Goal: Transaction & Acquisition: Download file/media

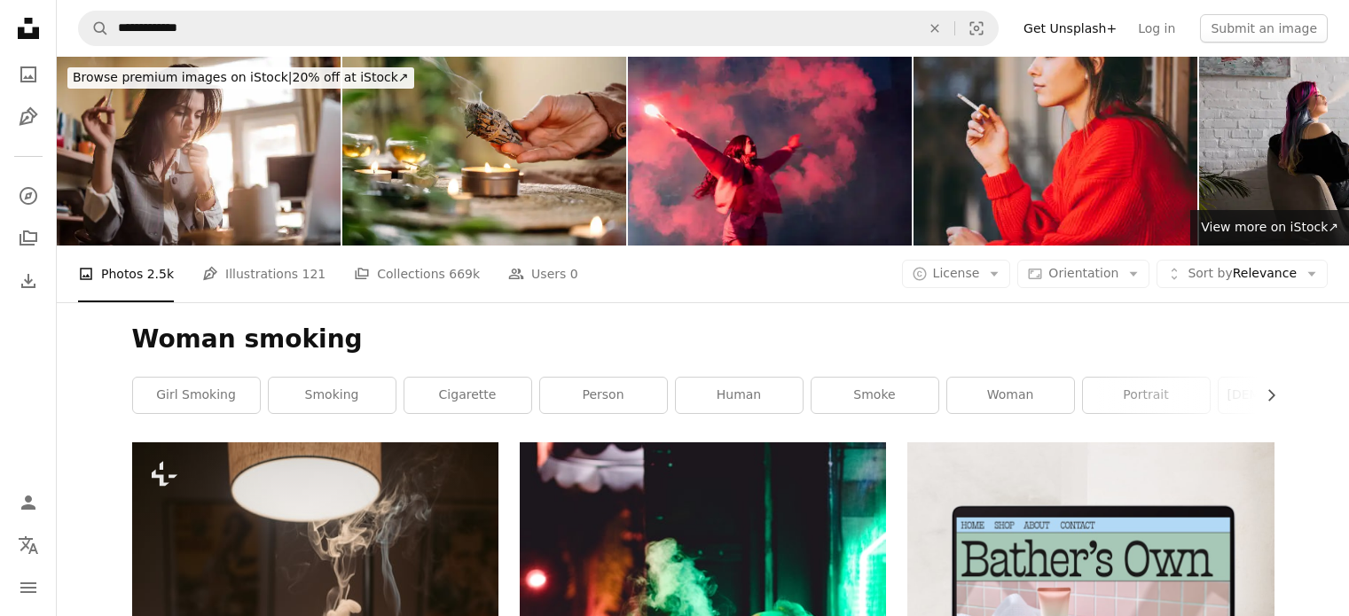
scroll to position [10949, 0]
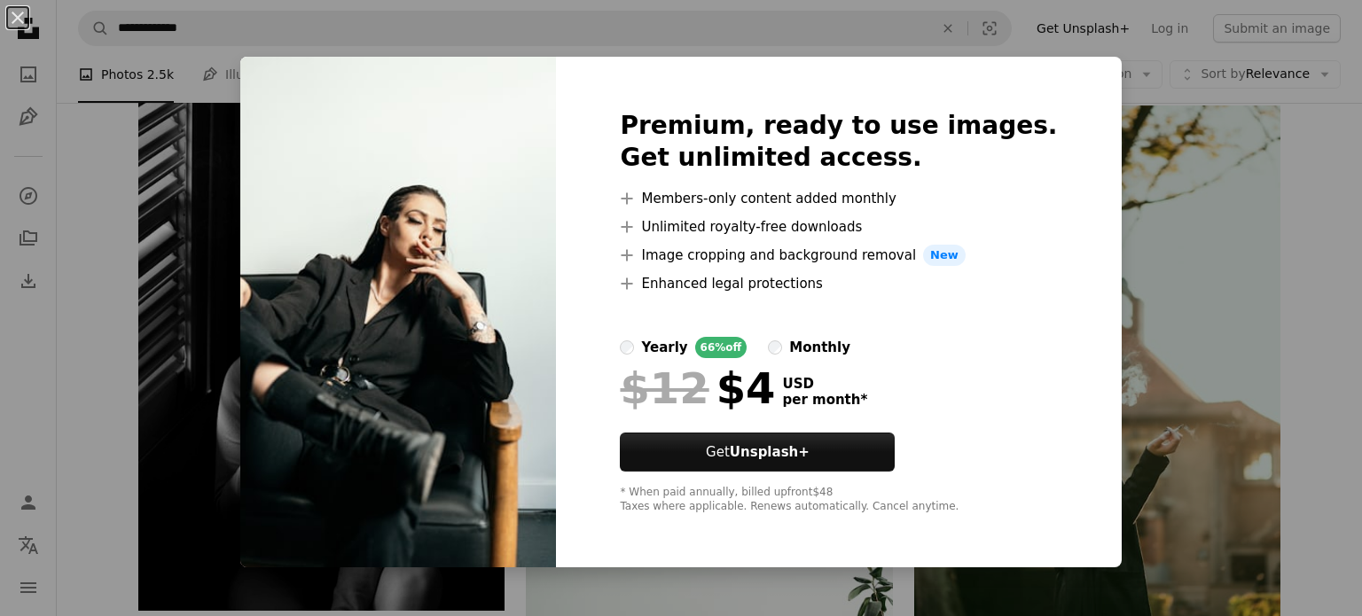
click at [1162, 182] on div "An X shape Premium, ready to use images. Get unlimited access. A plus sign Memb…" at bounding box center [681, 308] width 1362 height 616
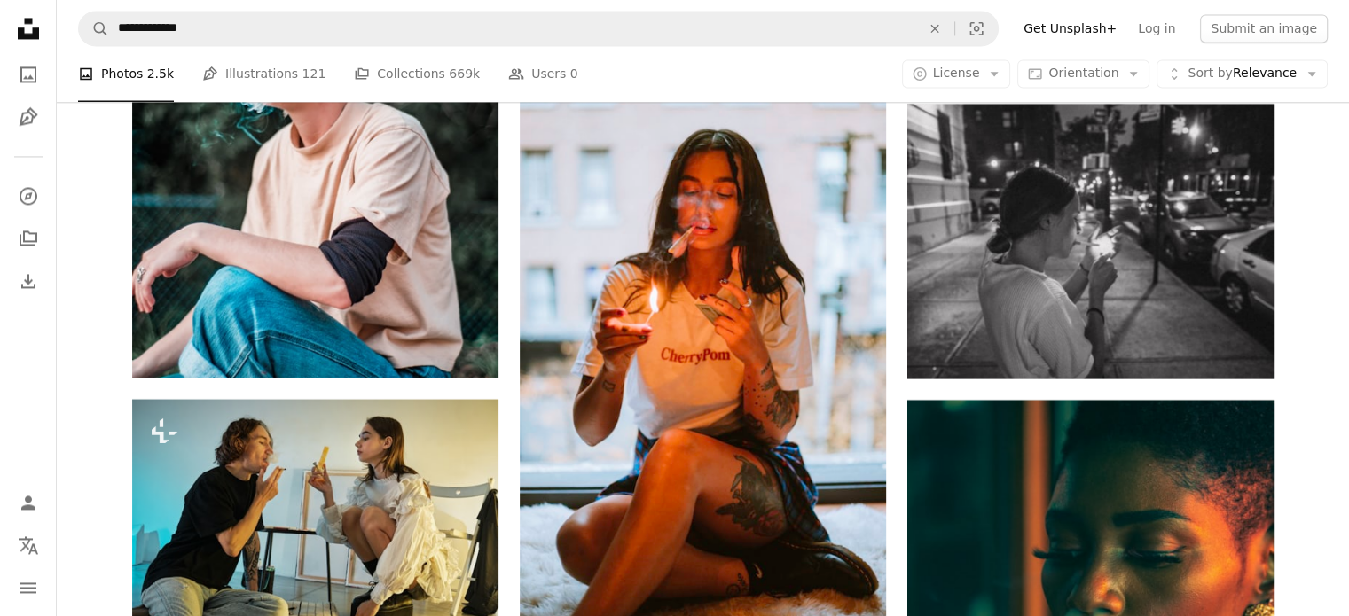
scroll to position [16477, 0]
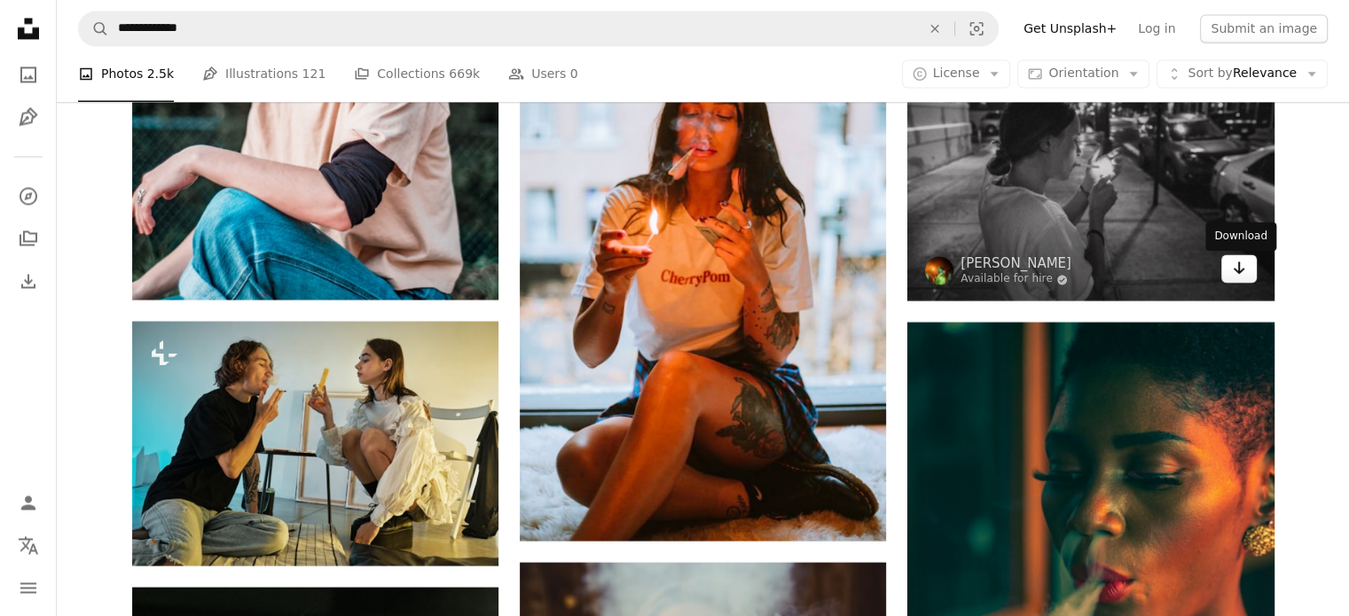
click at [1245, 275] on link "Arrow pointing down" at bounding box center [1238, 269] width 35 height 28
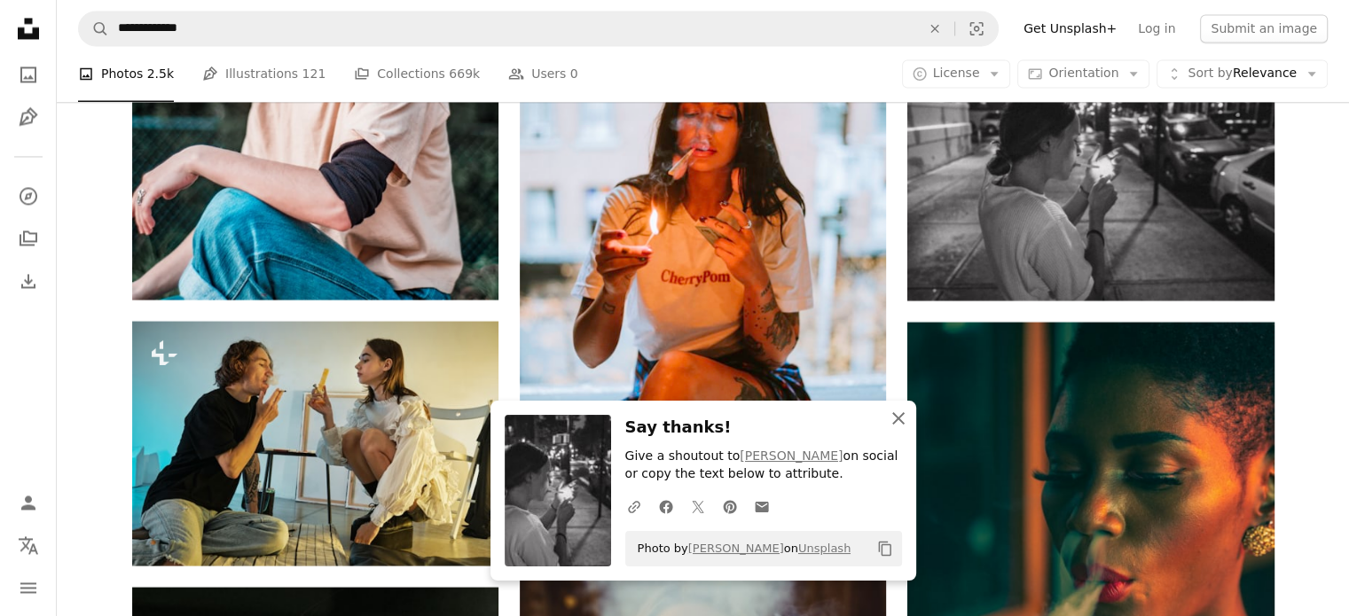
click at [898, 418] on icon "button" at bounding box center [898, 418] width 12 height 12
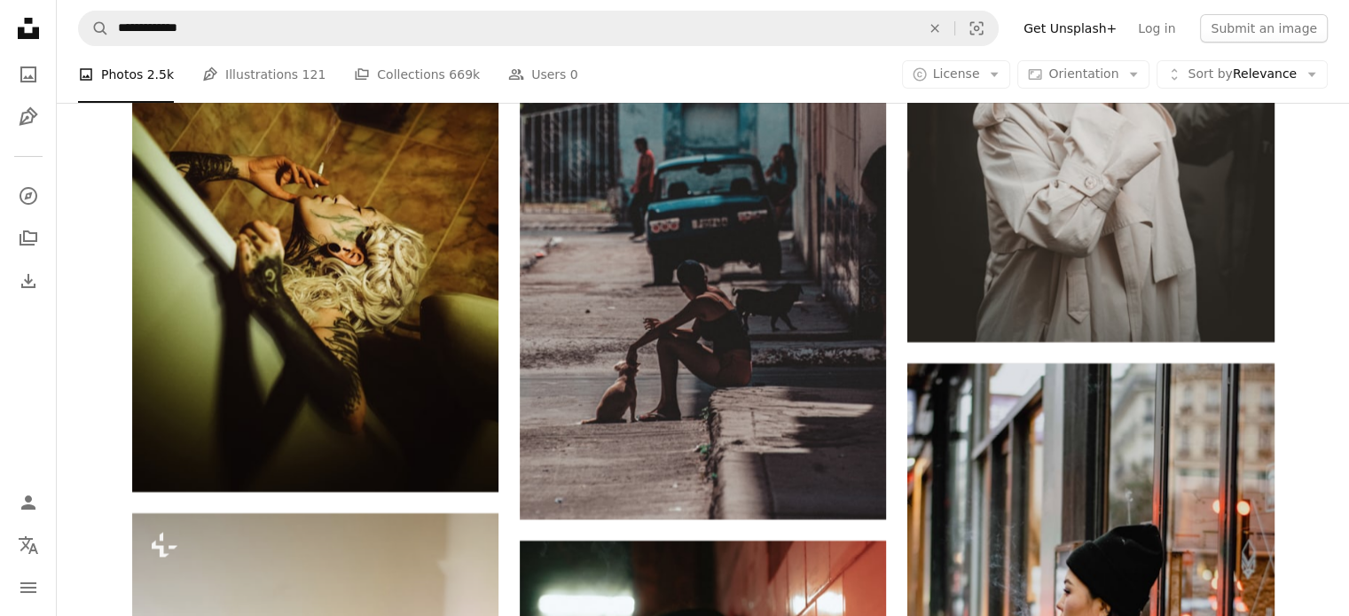
scroll to position [20430, 0]
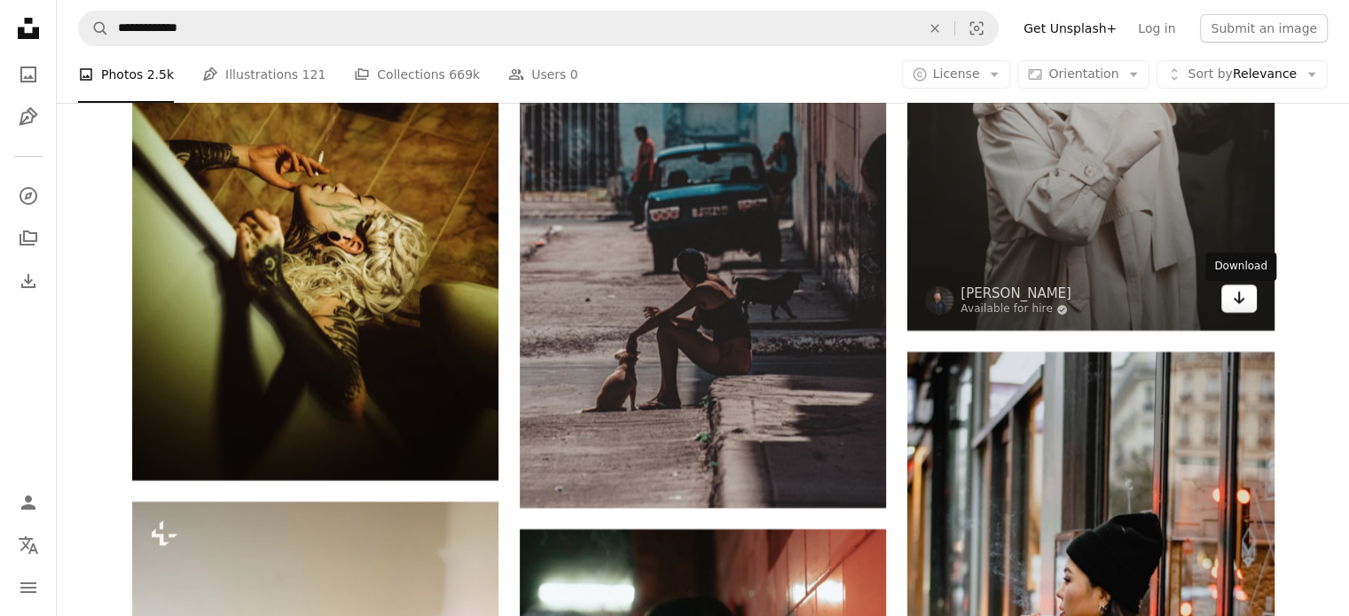
click at [1249, 311] on link "Arrow pointing down" at bounding box center [1238, 299] width 35 height 28
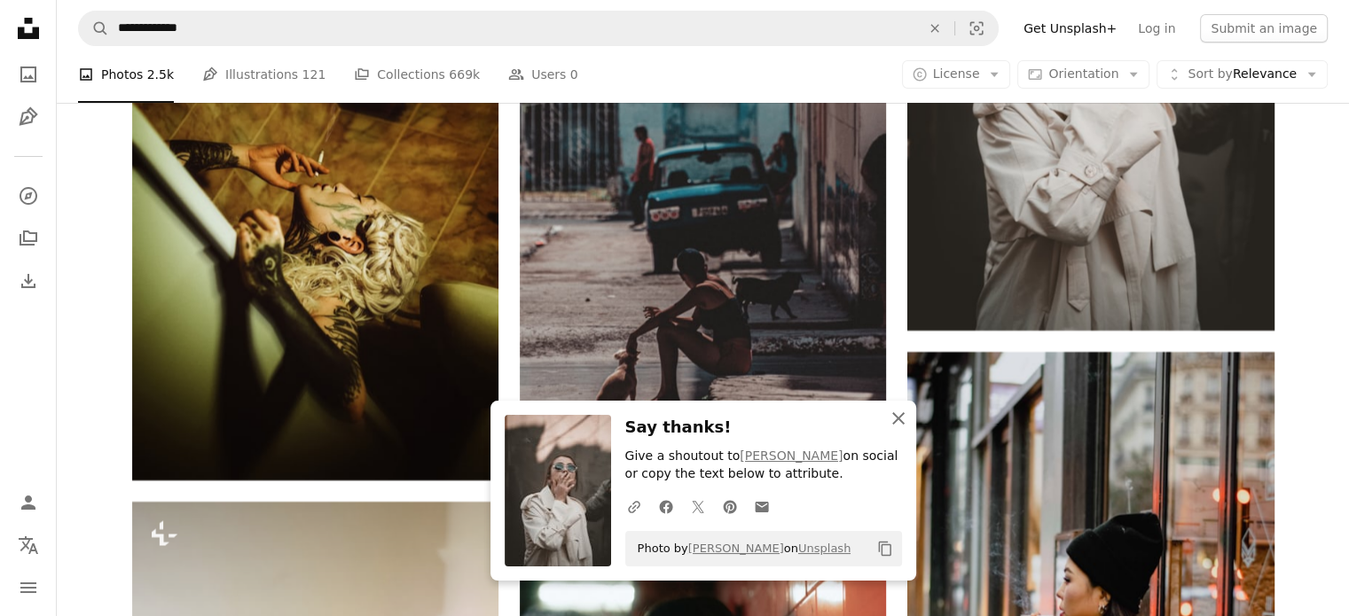
click at [895, 427] on icon "An X shape" at bounding box center [898, 418] width 21 height 21
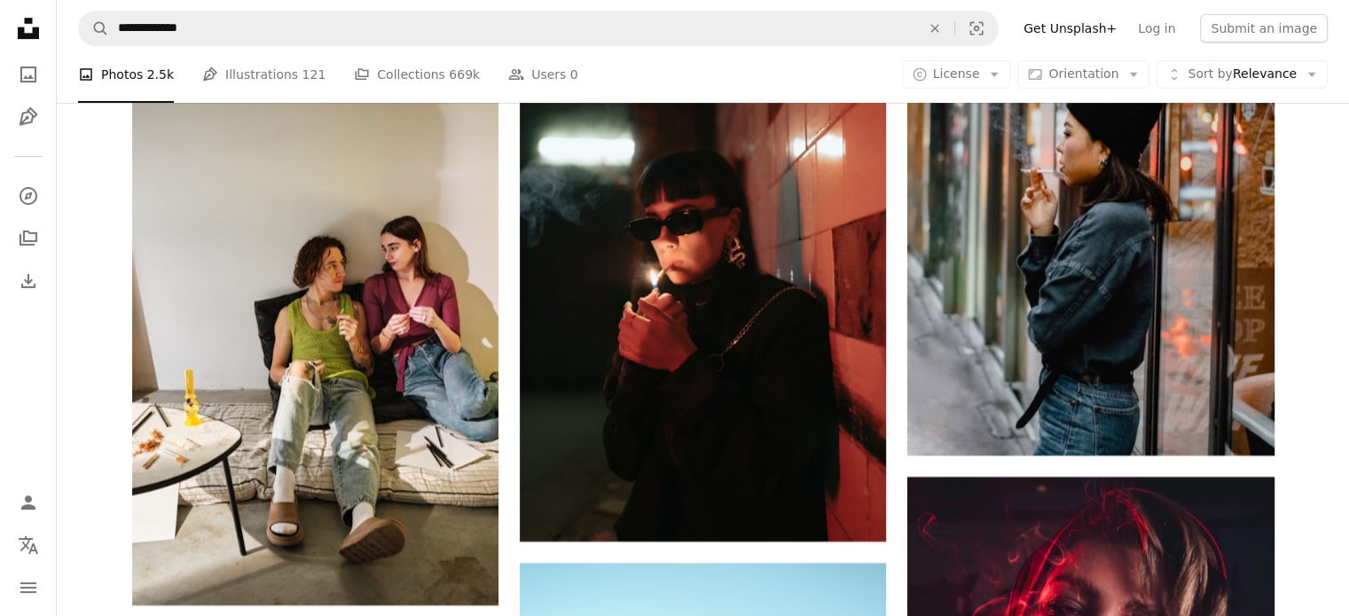
scroll to position [20876, 0]
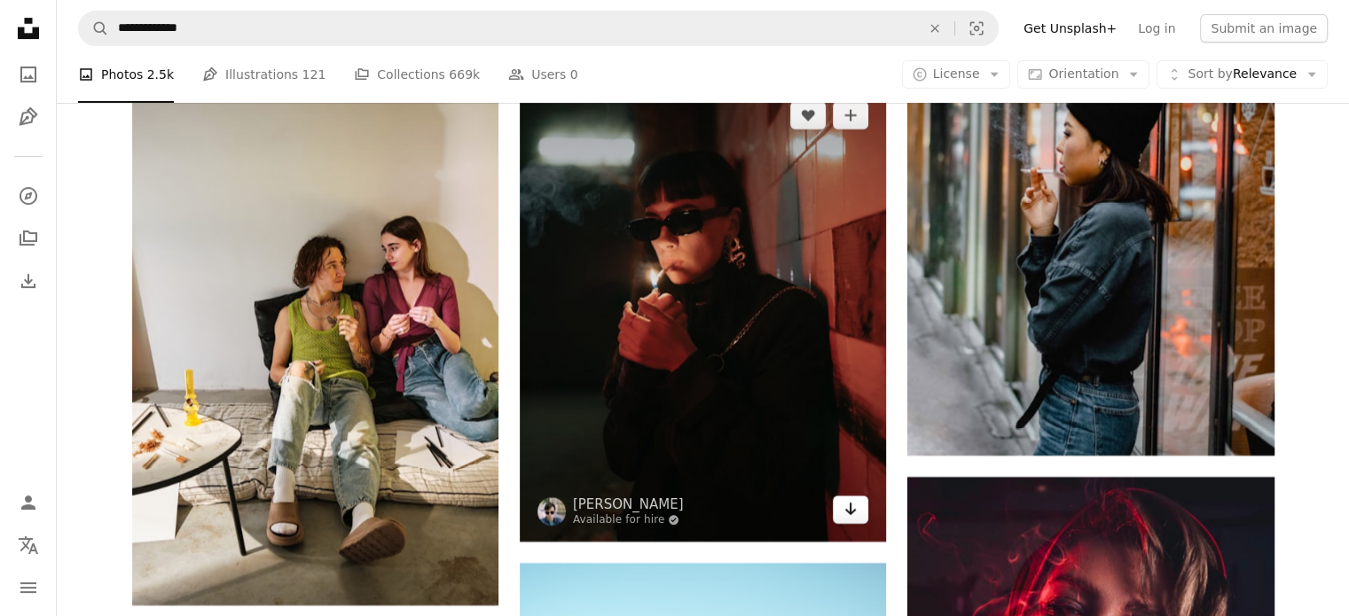
click at [855, 509] on icon "Arrow pointing down" at bounding box center [850, 508] width 14 height 21
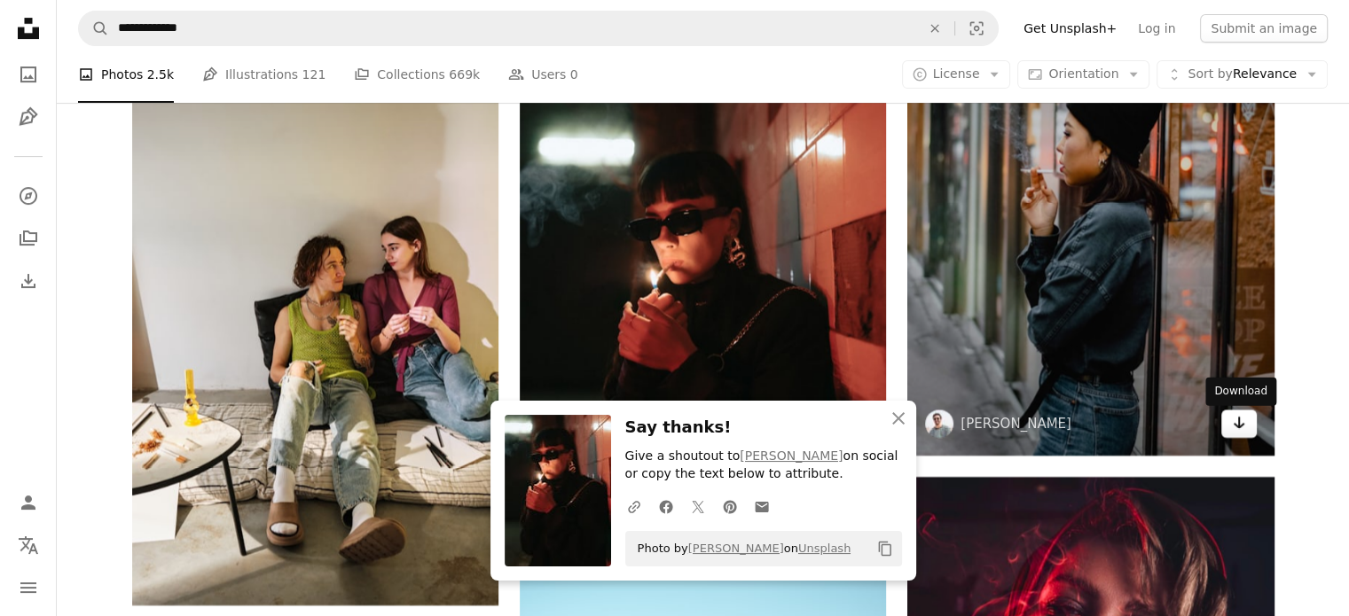
click at [1233, 431] on icon "Arrow pointing down" at bounding box center [1239, 422] width 14 height 21
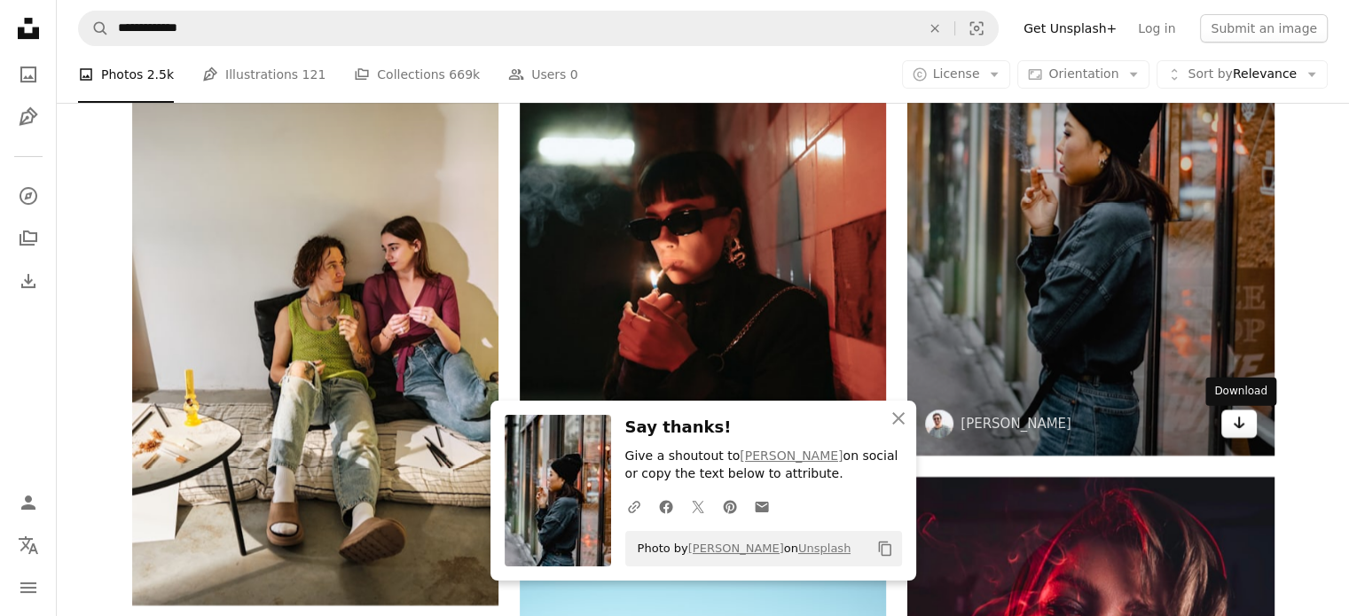
click at [1234, 426] on icon "Download" at bounding box center [1239, 423] width 12 height 12
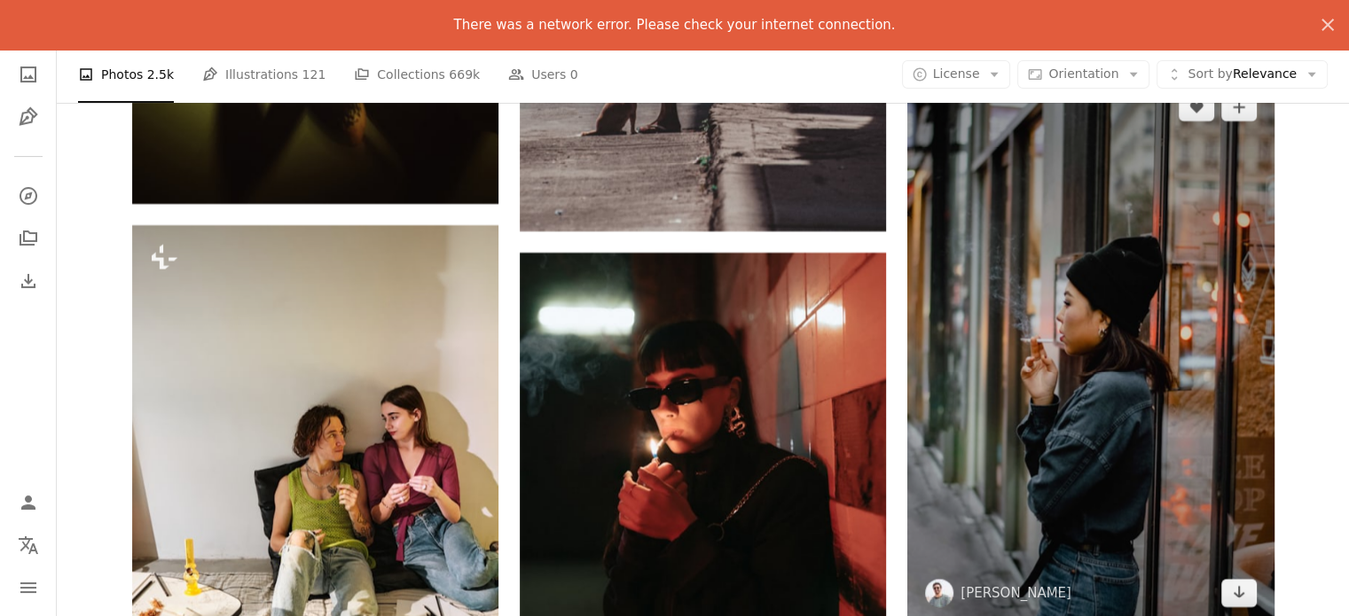
scroll to position [20704, 0]
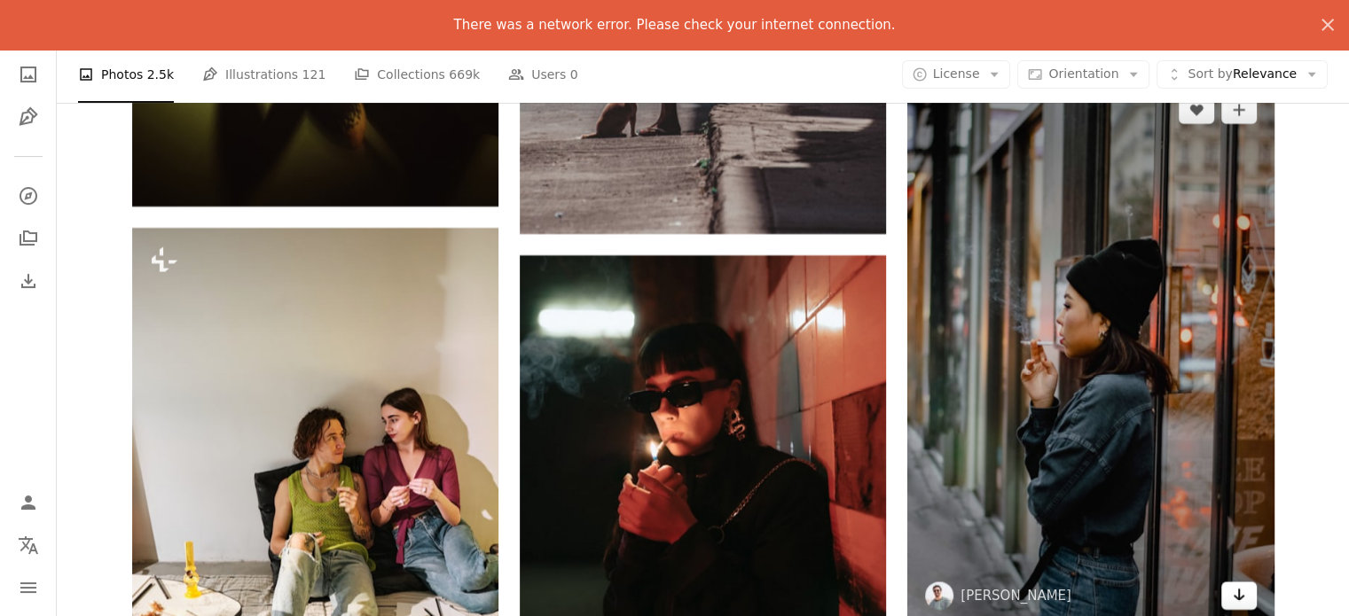
click at [1240, 599] on icon "Arrow pointing down" at bounding box center [1239, 594] width 14 height 21
